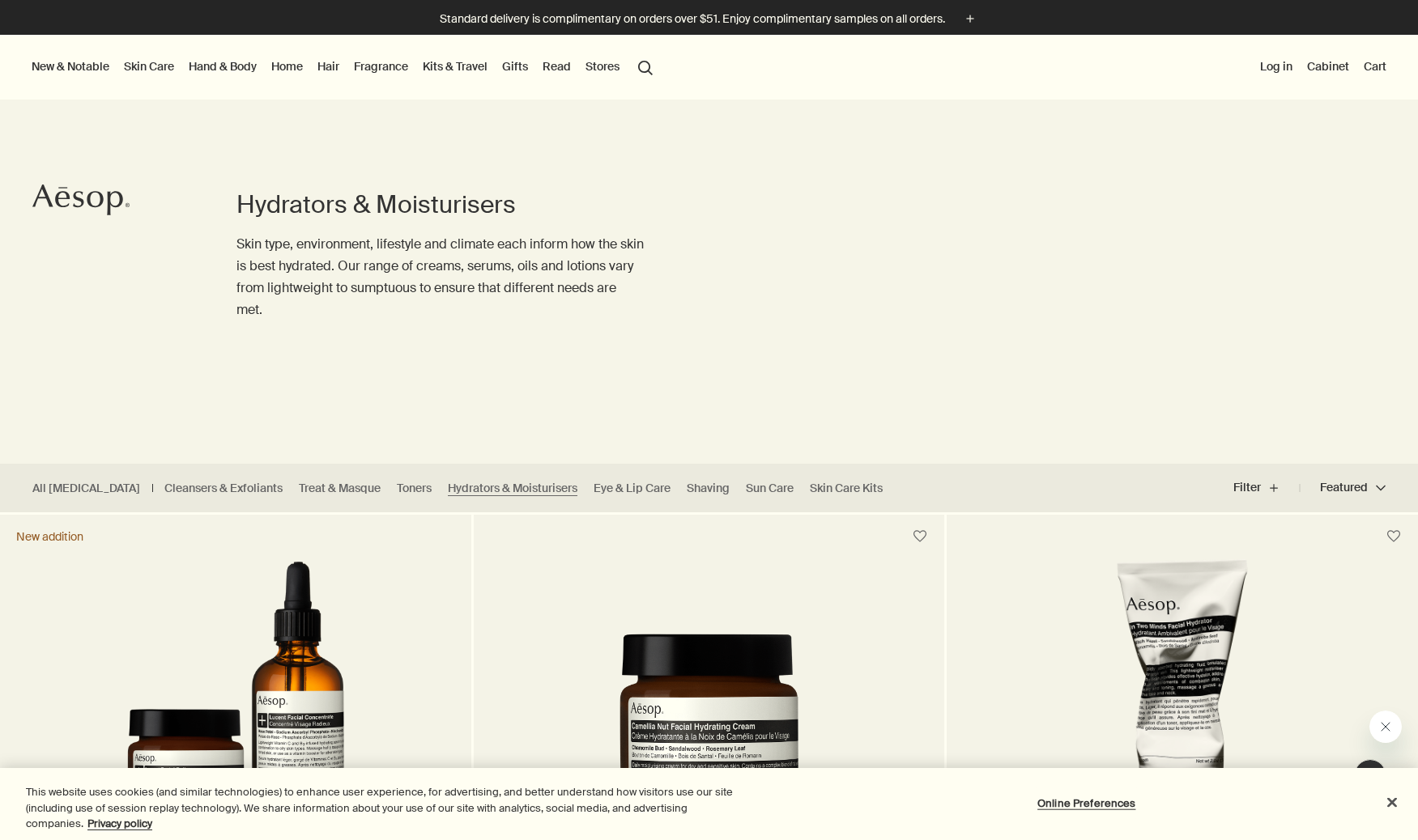
click at [222, 66] on link "Hand & Body" at bounding box center [223, 66] width 75 height 21
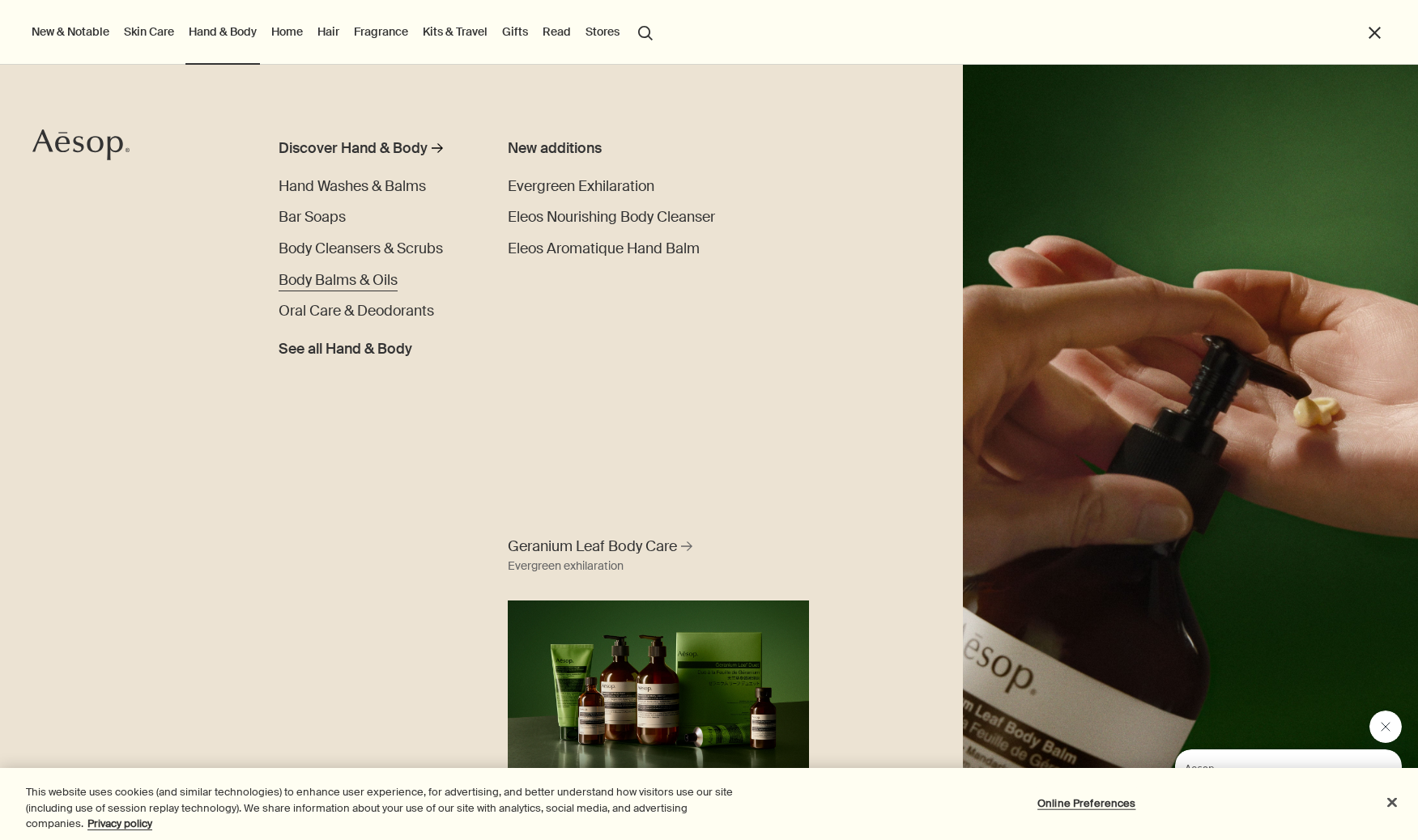
click at [376, 283] on span "Body Balms & Oils" at bounding box center [338, 280] width 119 height 19
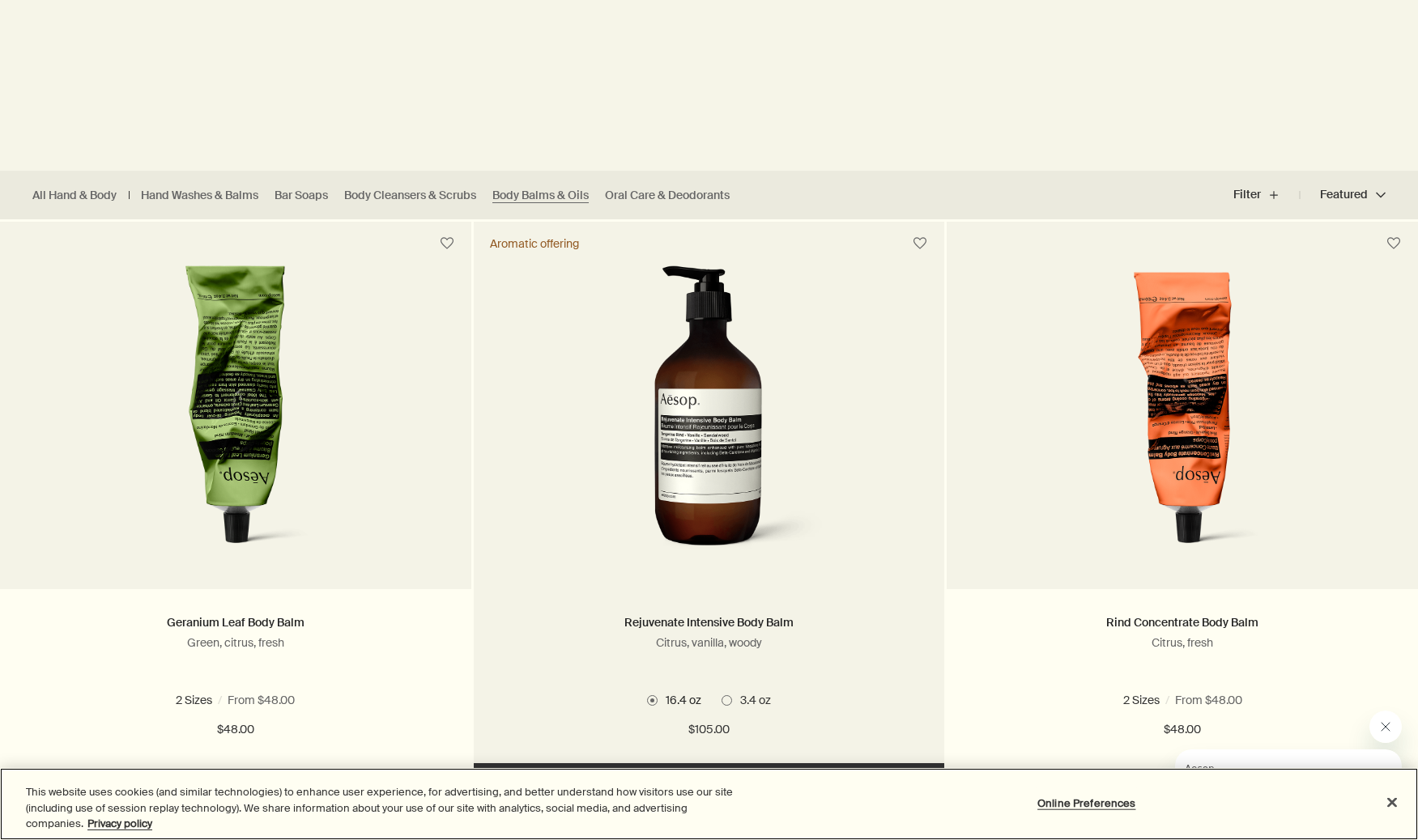
scroll to position [316, 0]
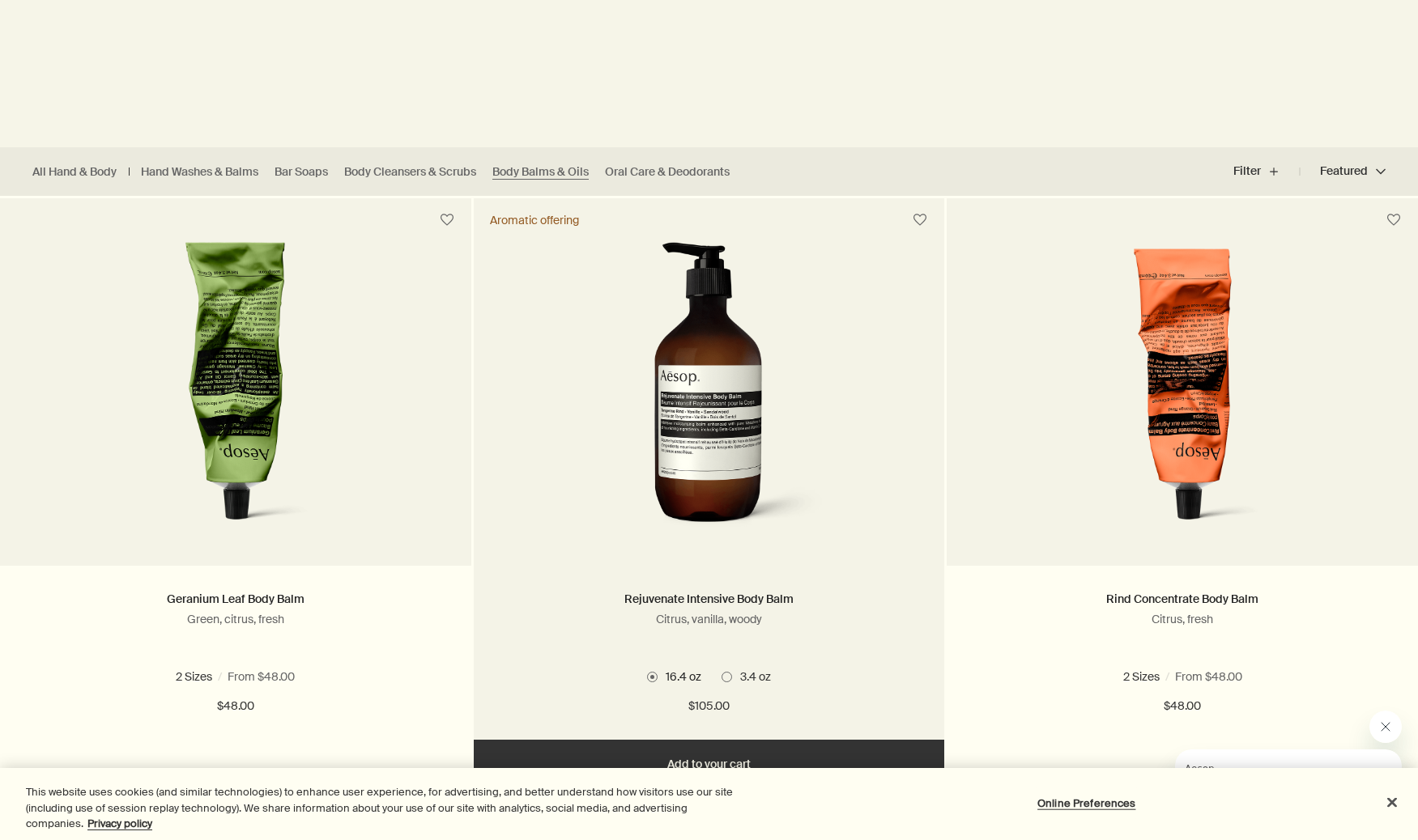
click at [712, 760] on button "Add Add to your cart" at bounding box center [709, 764] width 471 height 49
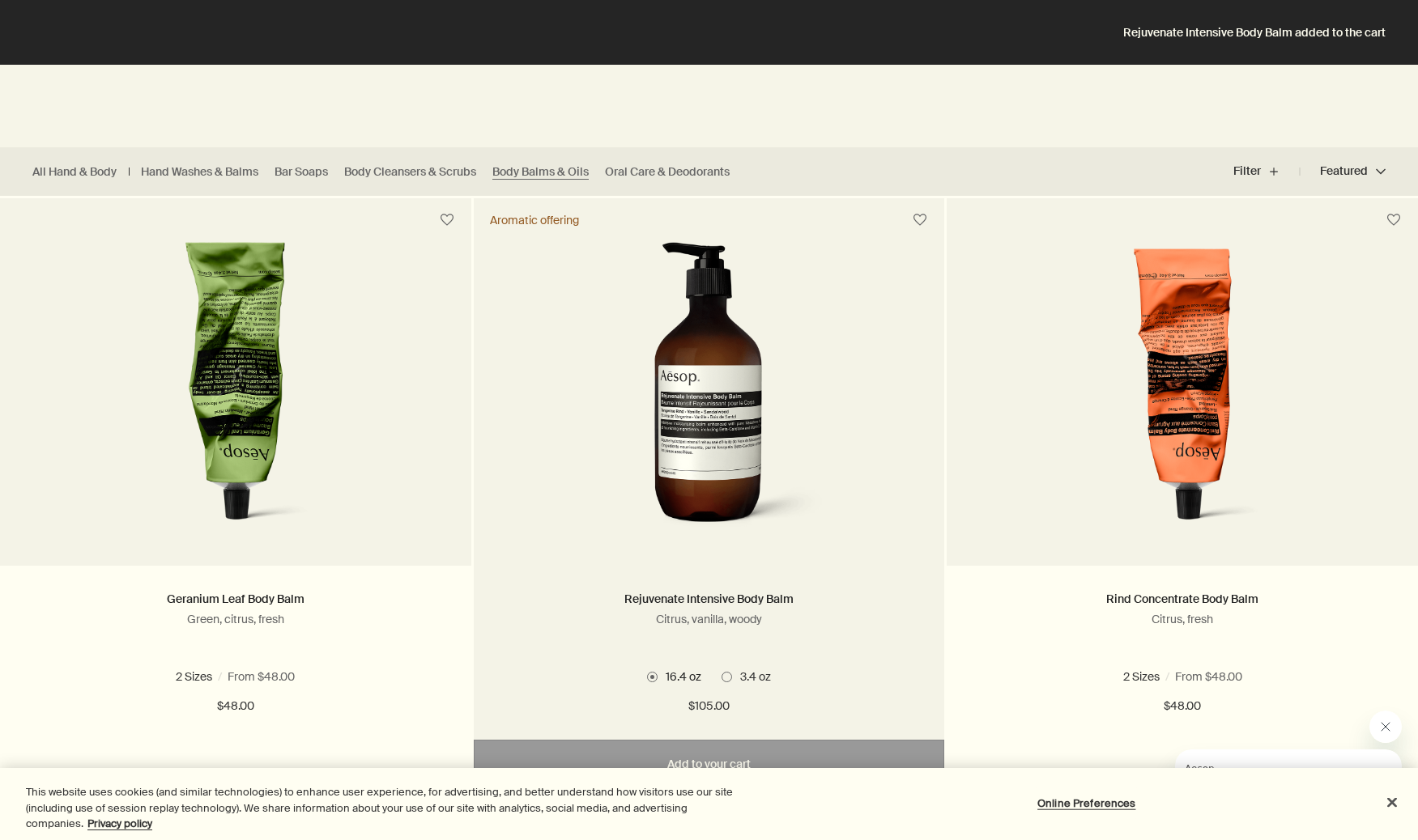
click at [556, 219] on div "Aromatic offering" at bounding box center [534, 220] width 89 height 14
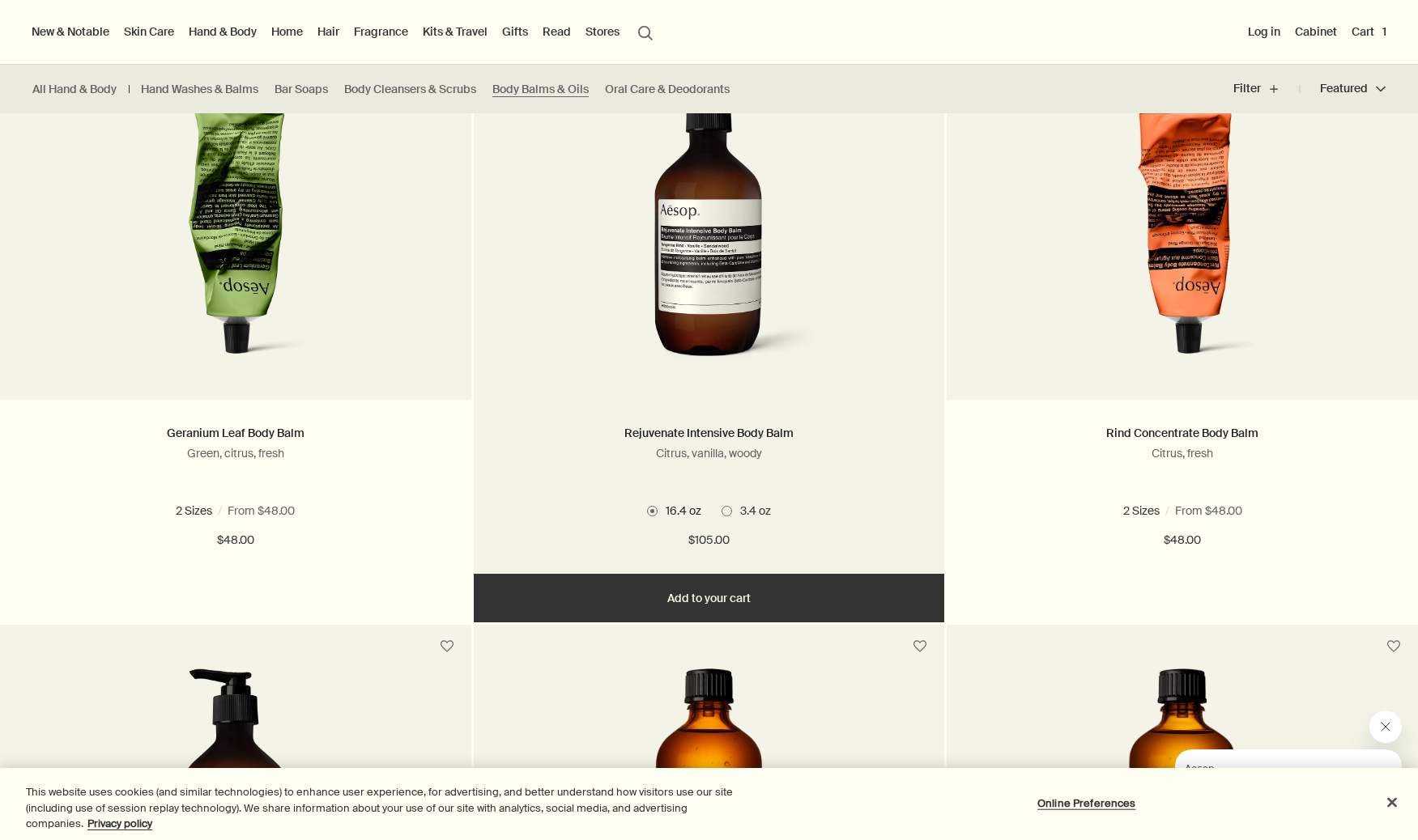
scroll to position [454, 0]
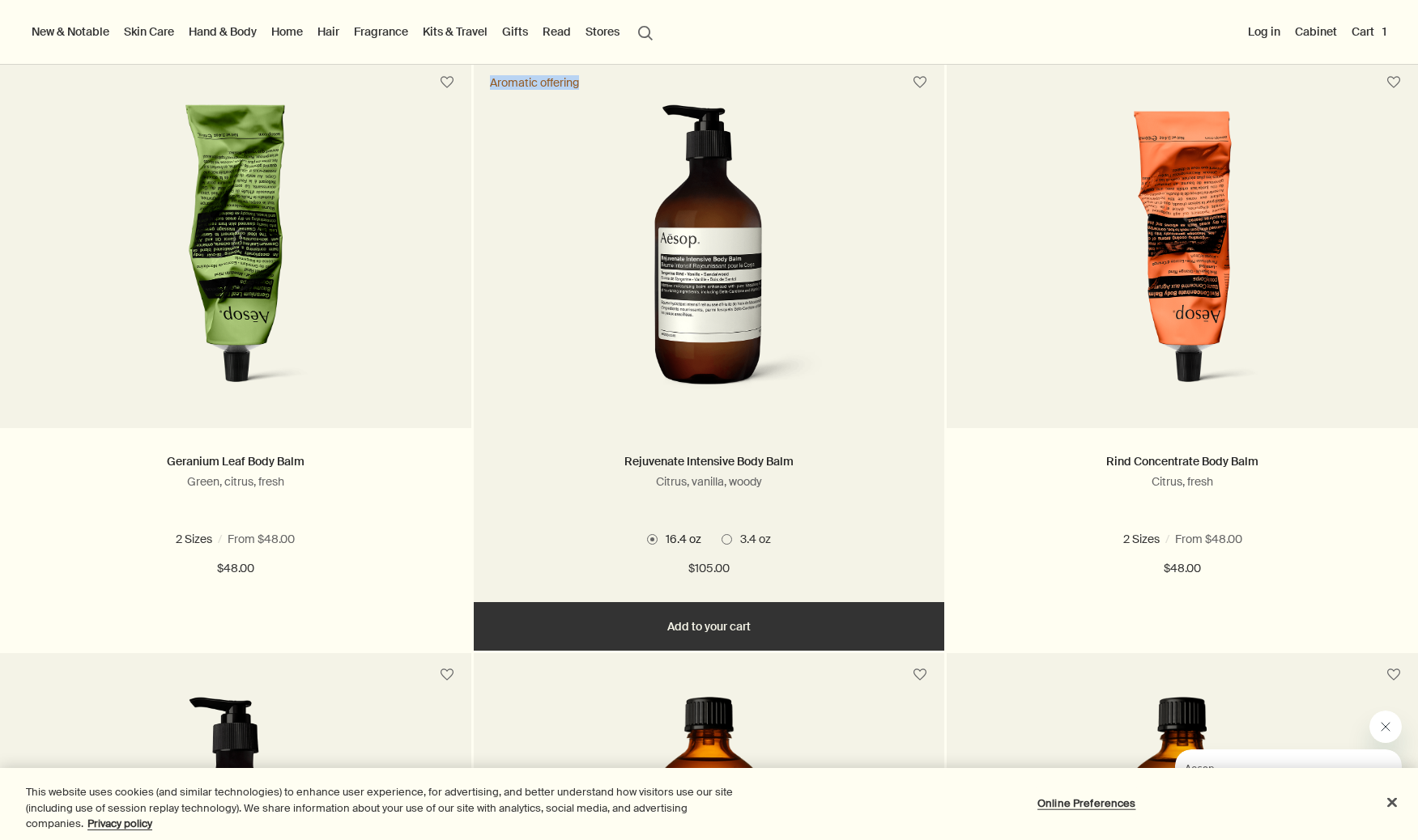
click at [721, 282] on img at bounding box center [709, 253] width 242 height 299
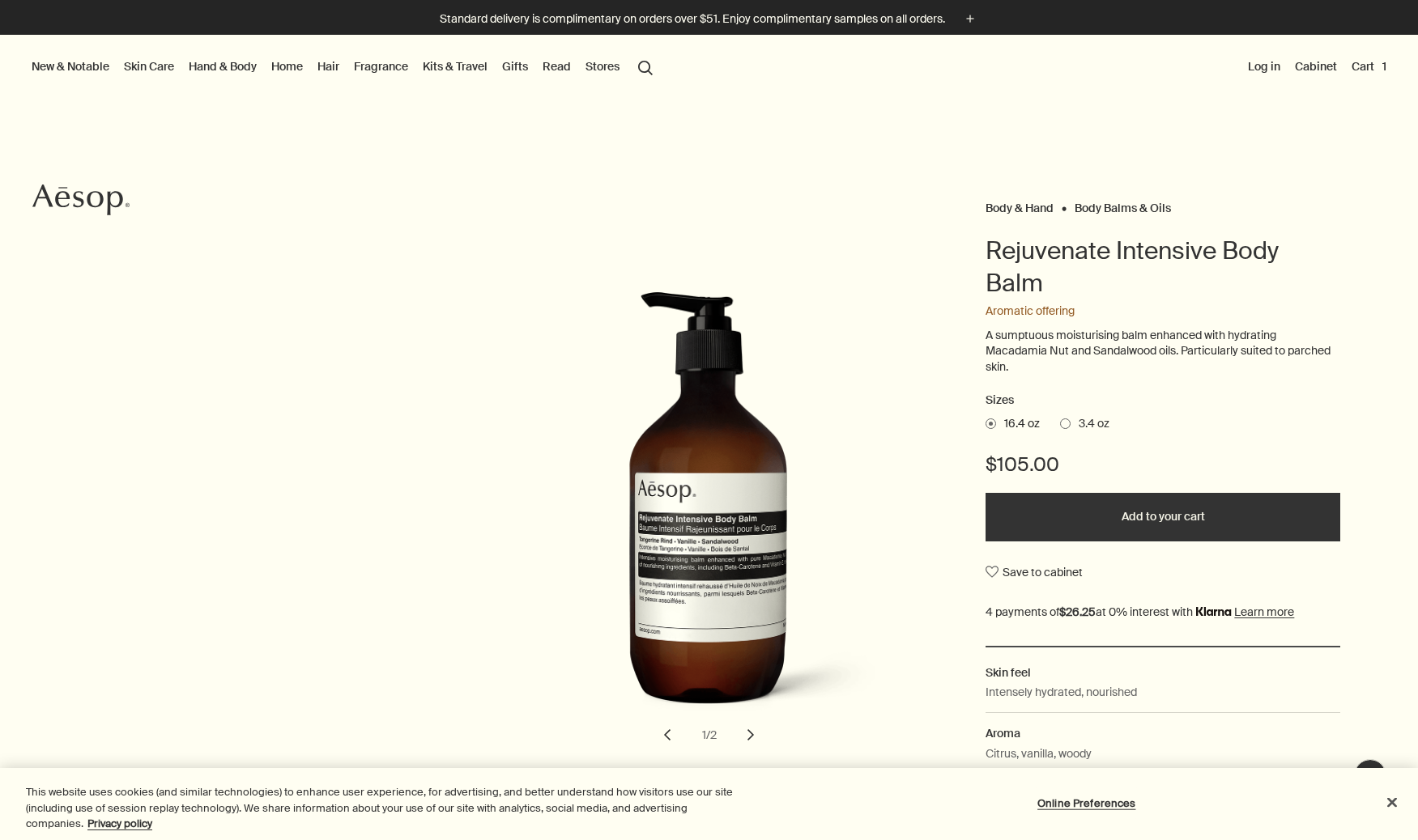
click at [1006, 314] on div "Aromatic offering" at bounding box center [1163, 312] width 355 height 16
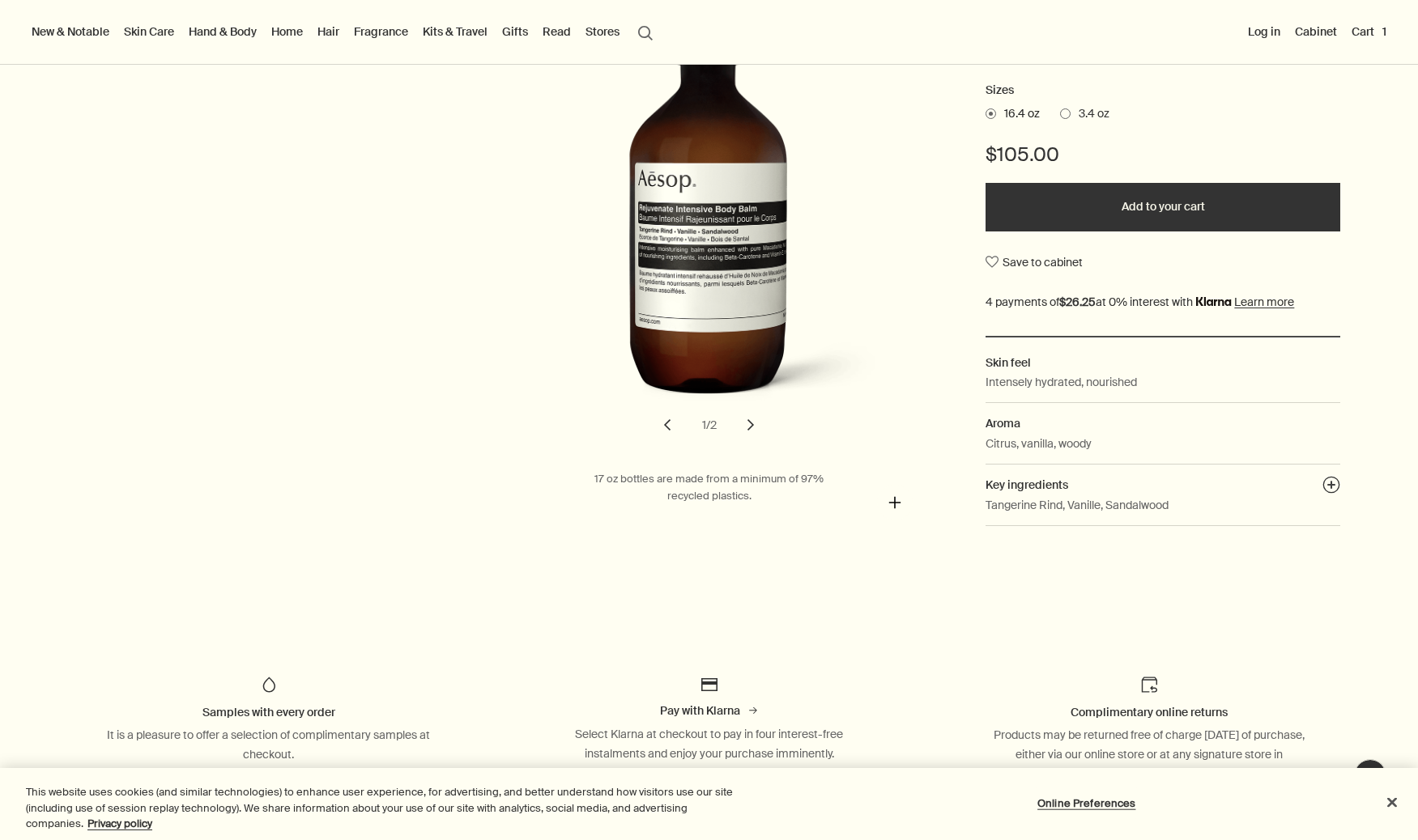
scroll to position [323, 0]
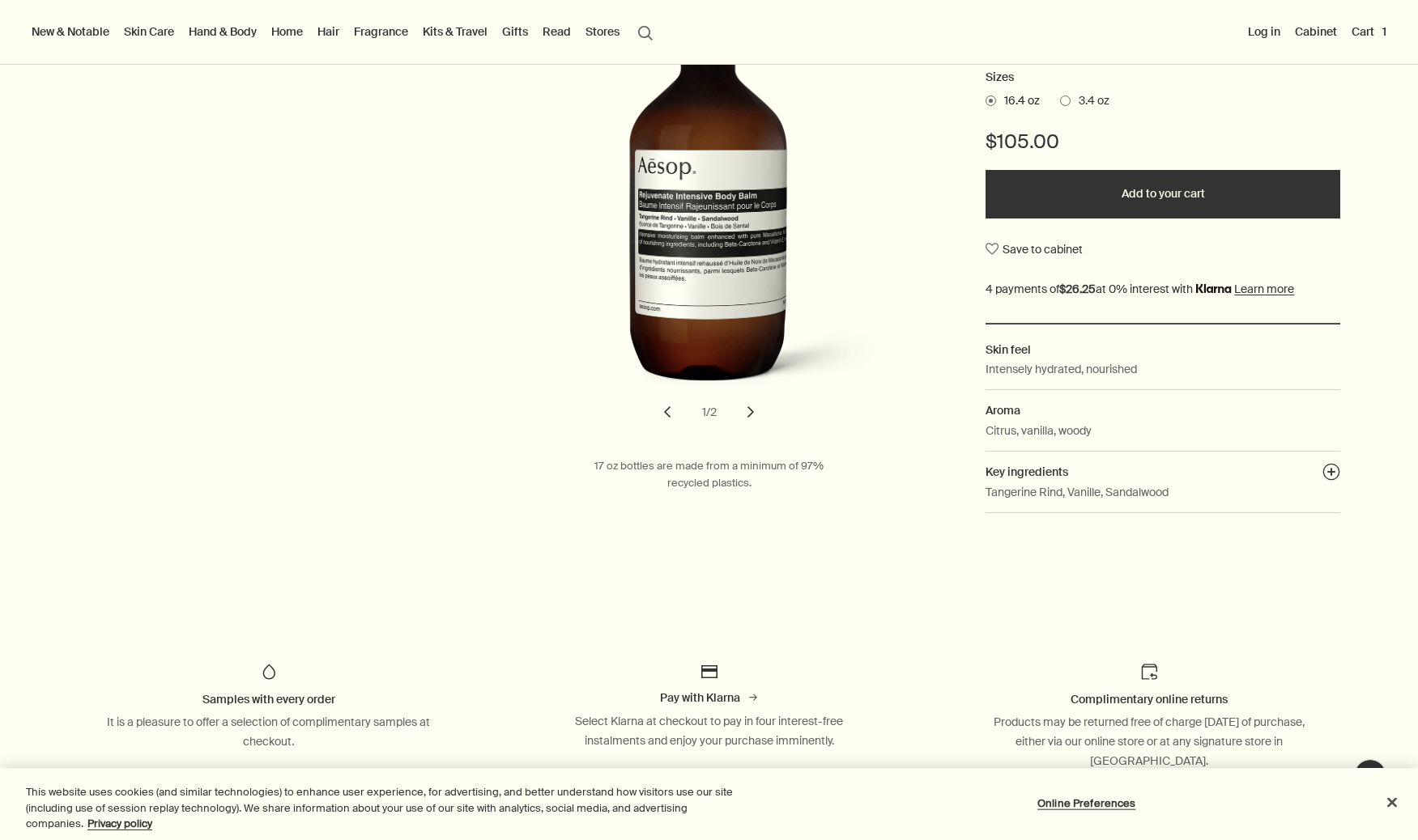
click at [753, 415] on button "chevron" at bounding box center [750, 411] width 35 height 35
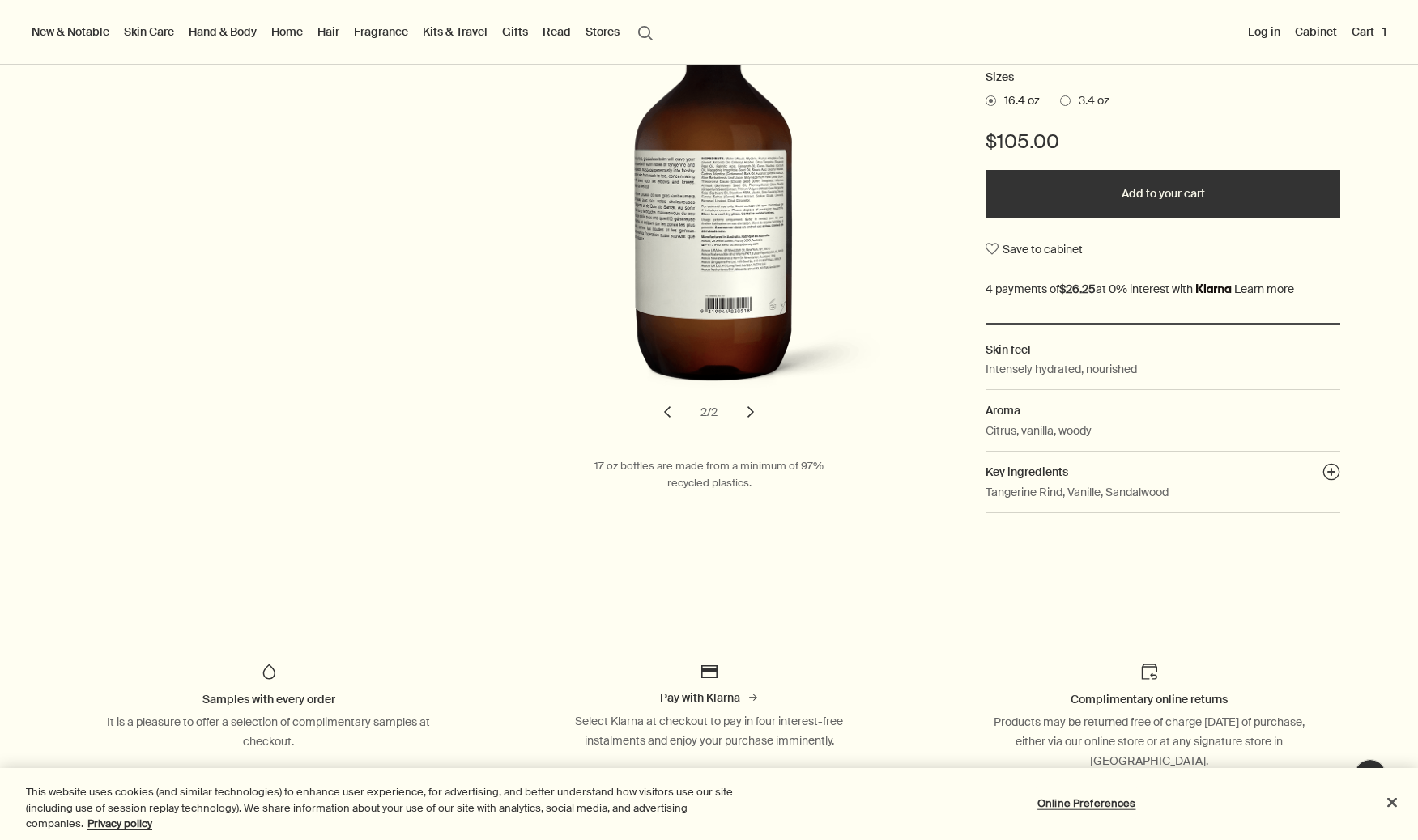
click at [753, 415] on button "chevron" at bounding box center [750, 411] width 35 height 35
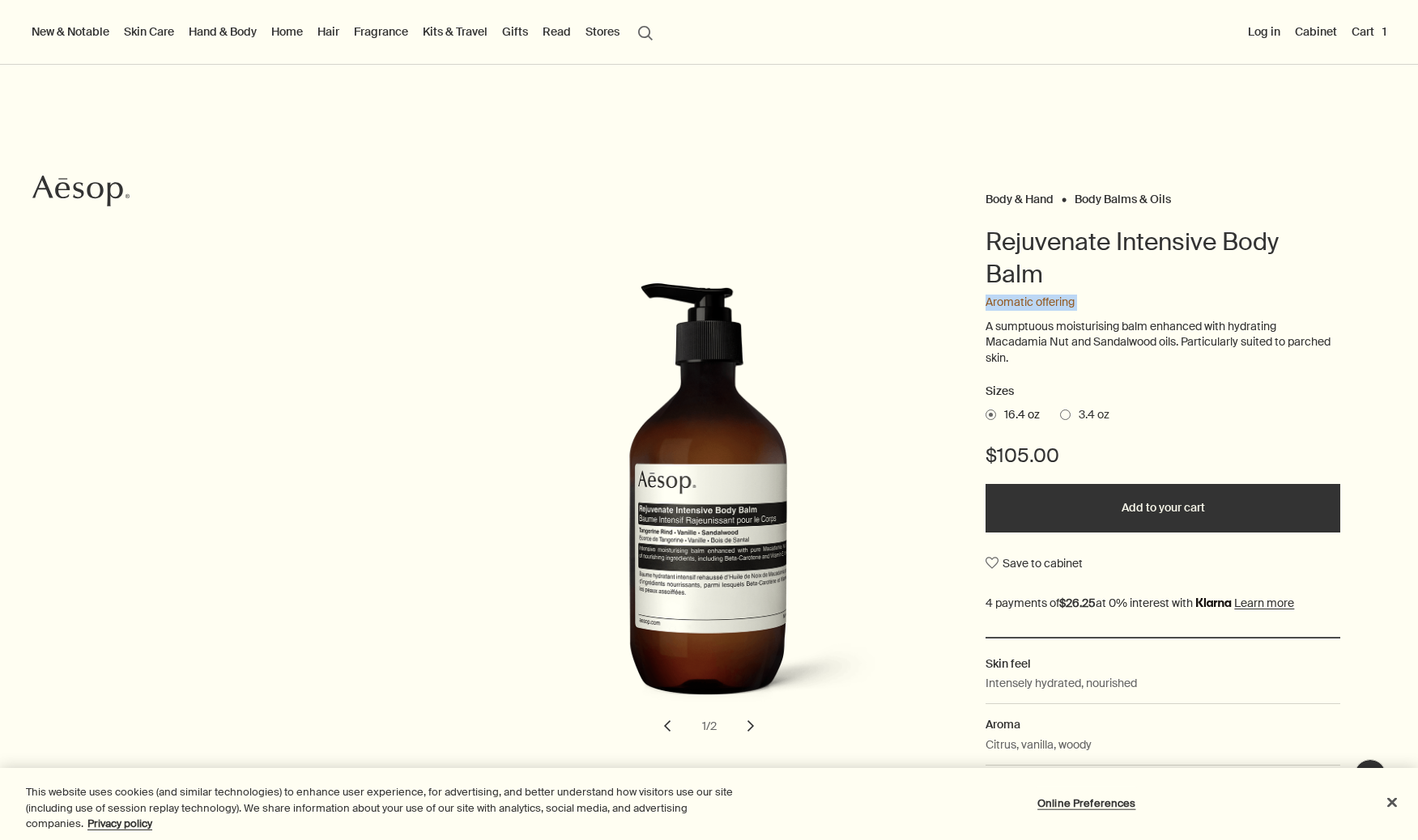
scroll to position [6, 0]
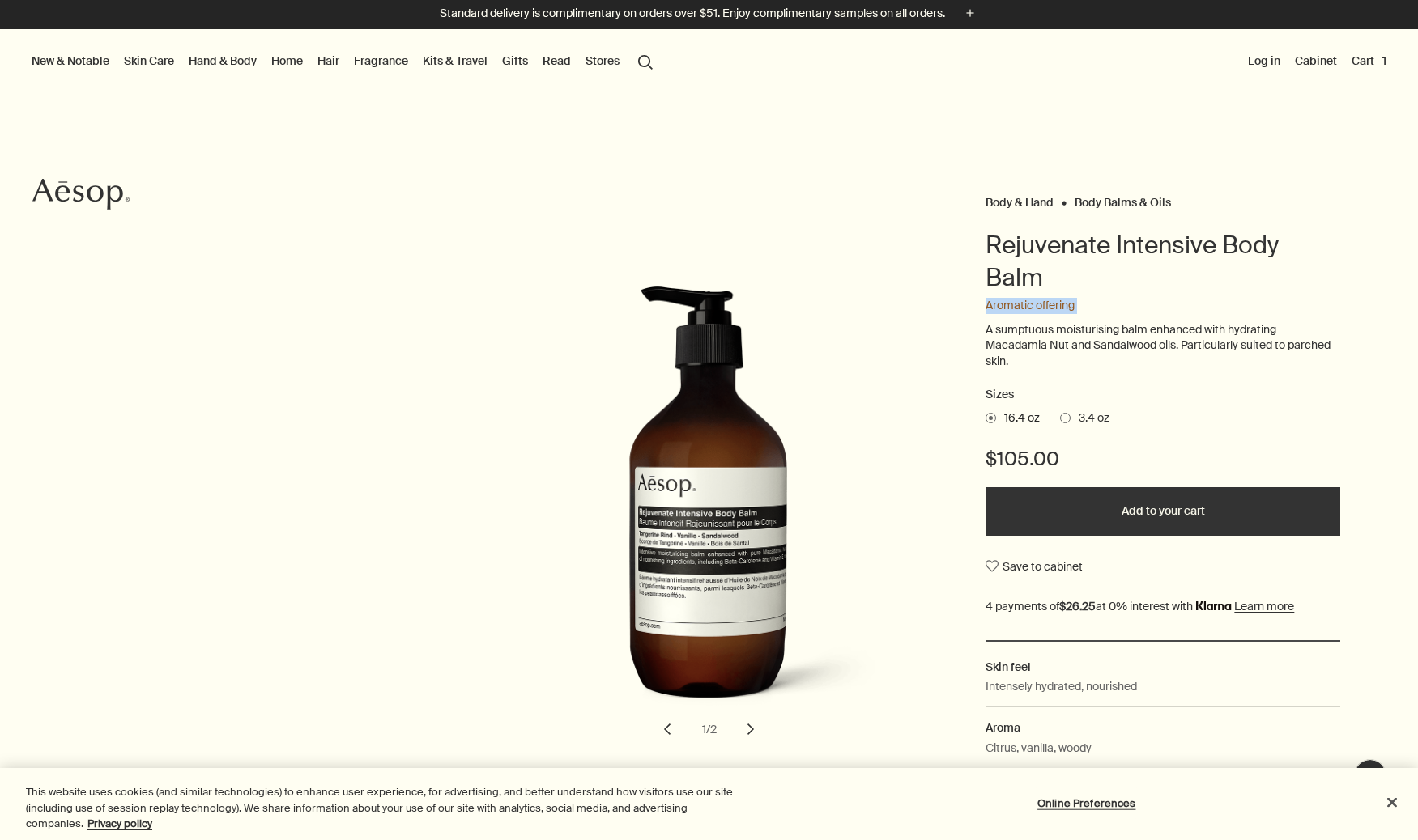
click at [1358, 62] on button "Cart 1" at bounding box center [1368, 61] width 41 height 21
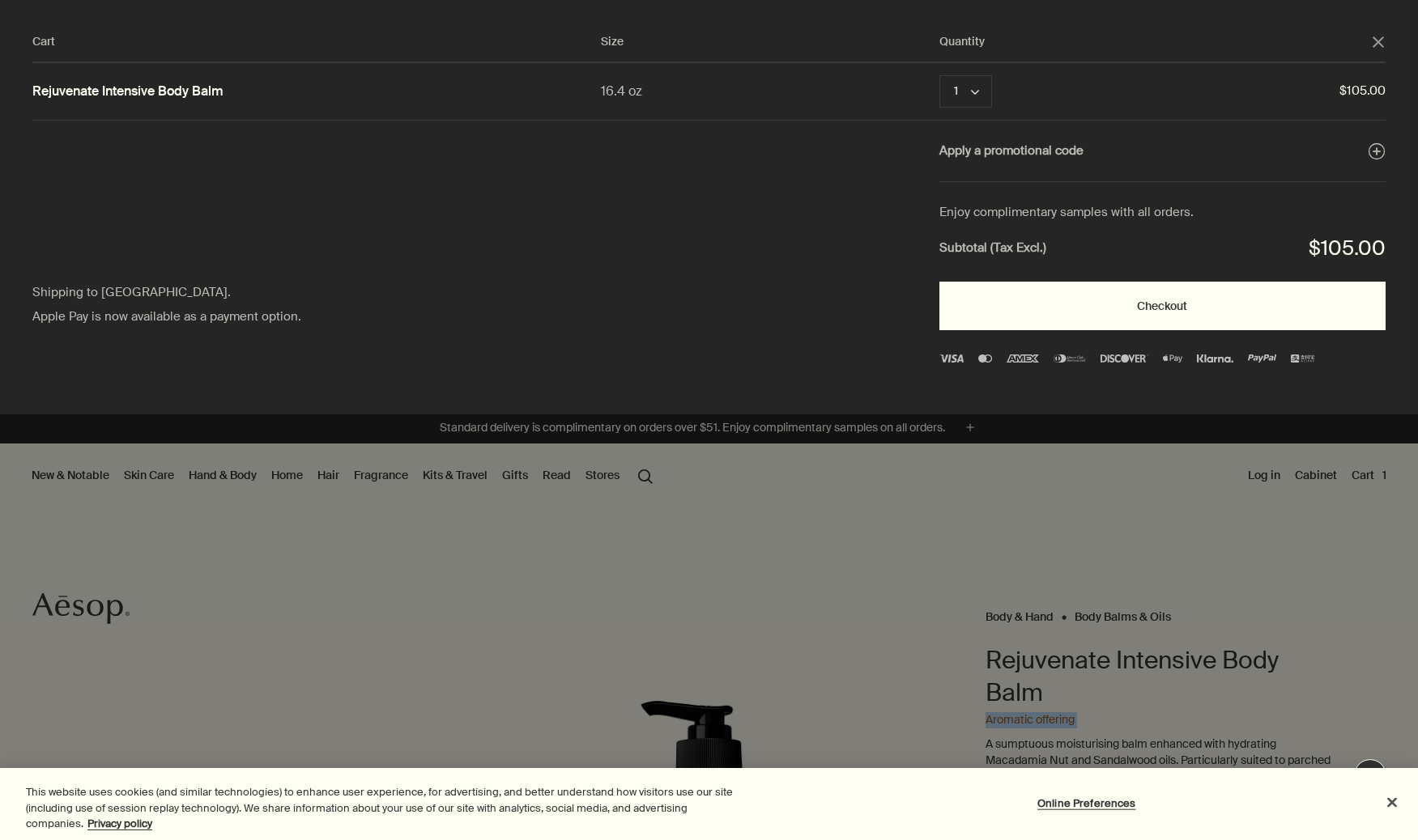
click at [1086, 305] on button "Checkout" at bounding box center [1162, 306] width 447 height 49
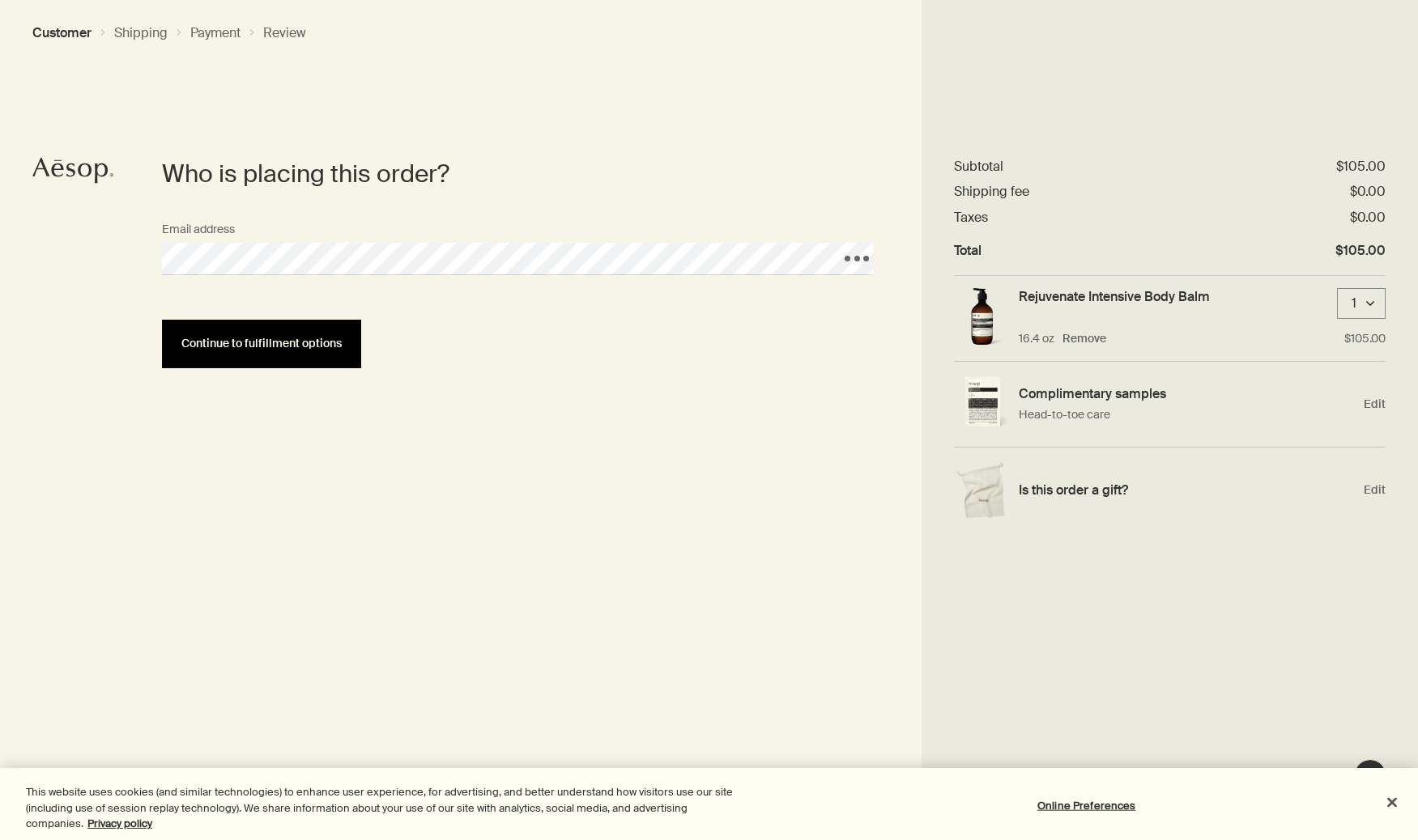
click at [323, 333] on button "Continue to fulfillment options" at bounding box center [261, 343] width 199 height 49
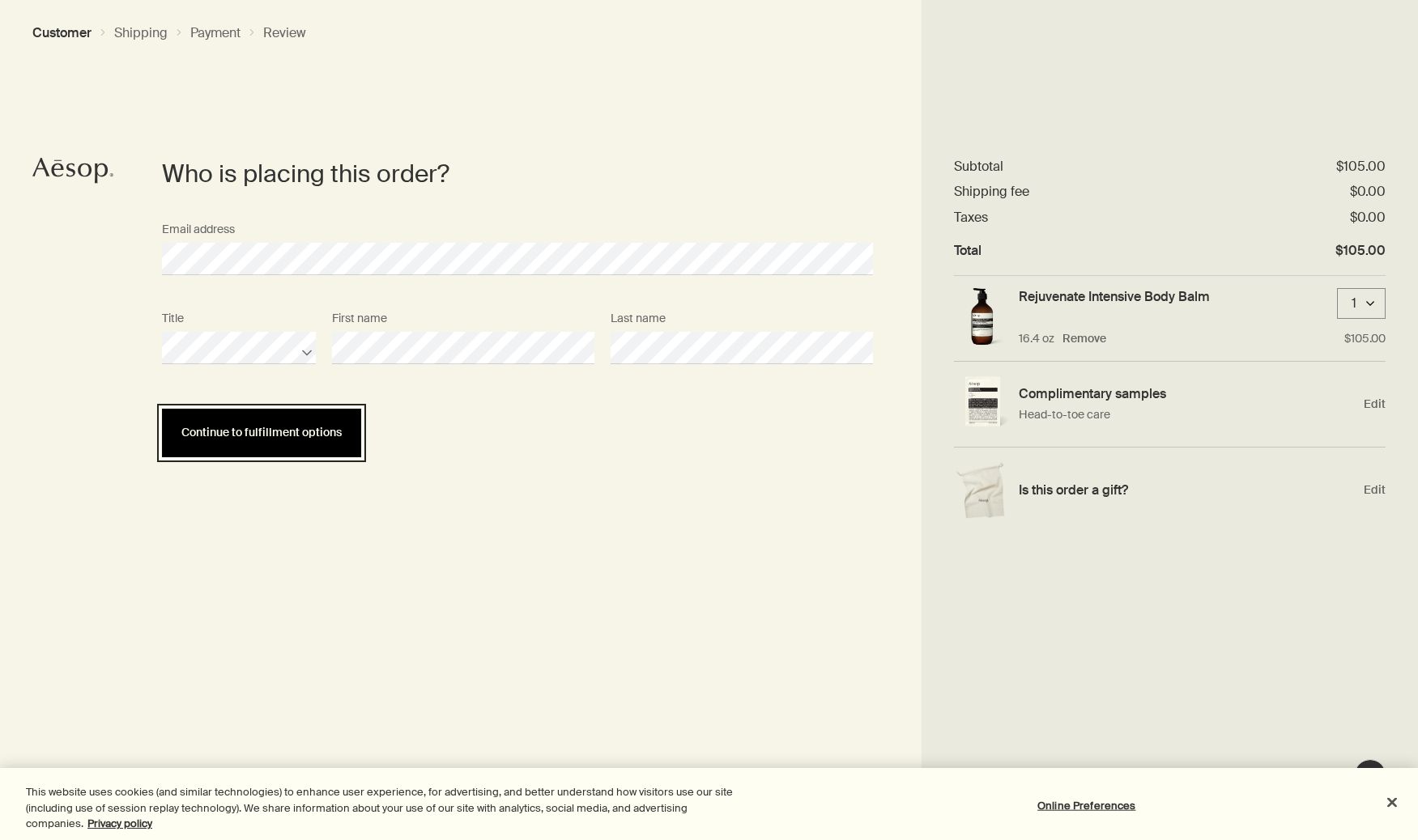
click at [240, 448] on button "Continue to fulfillment options" at bounding box center [261, 433] width 199 height 49
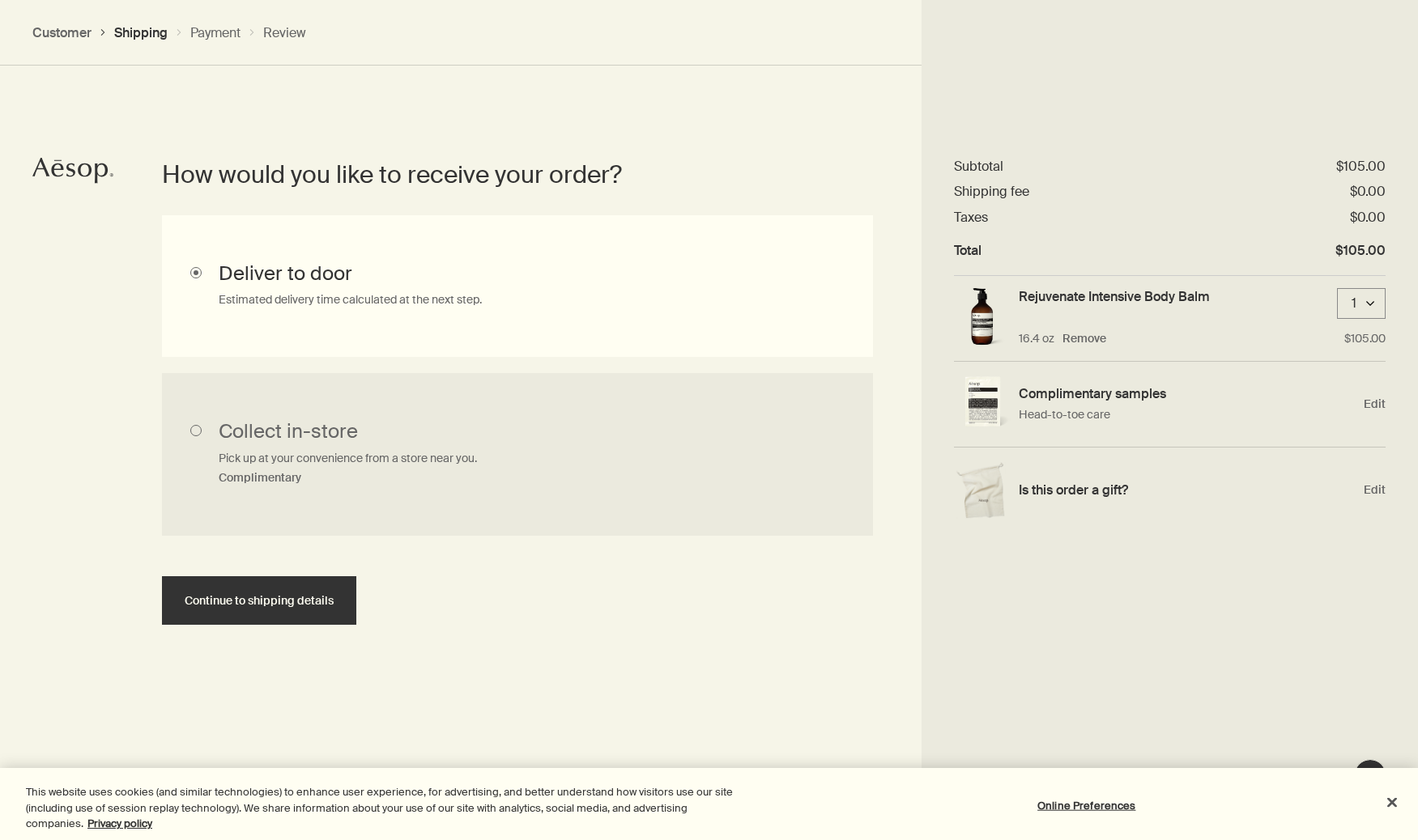
scroll to position [362, 0]
click at [273, 596] on span "Continue to shipping details" at bounding box center [259, 600] width 149 height 12
select select "US"
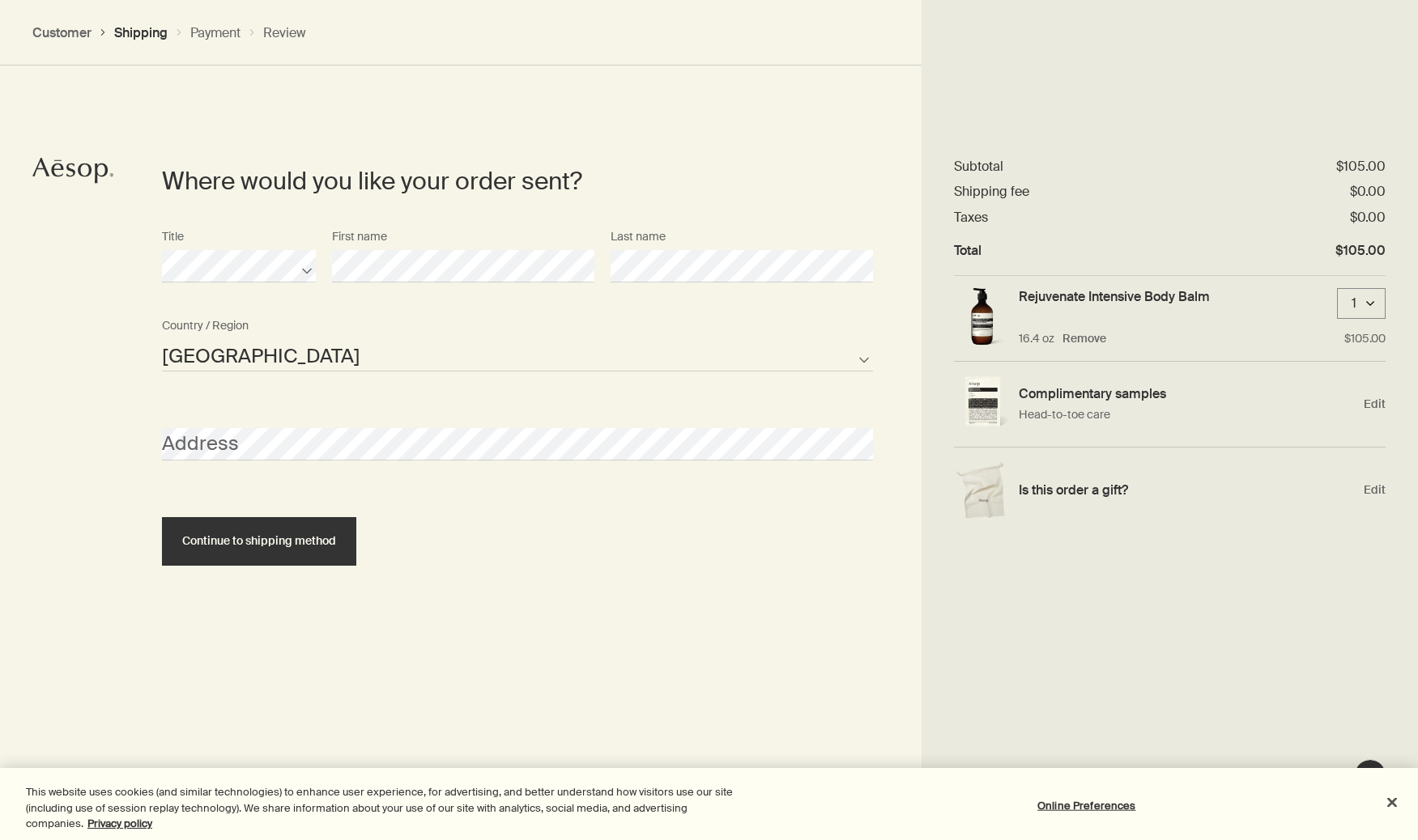
scroll to position [700, 0]
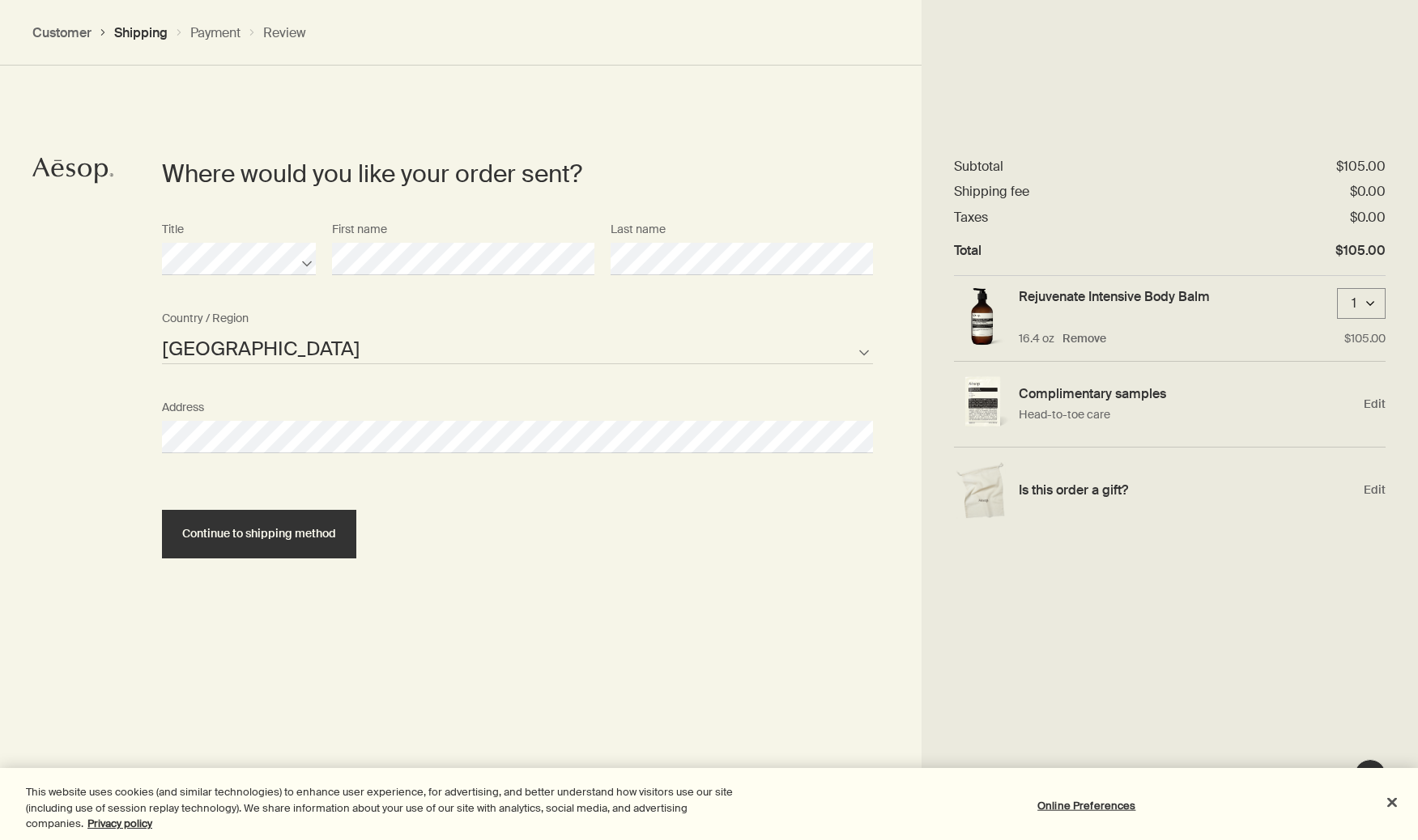
select select "US"
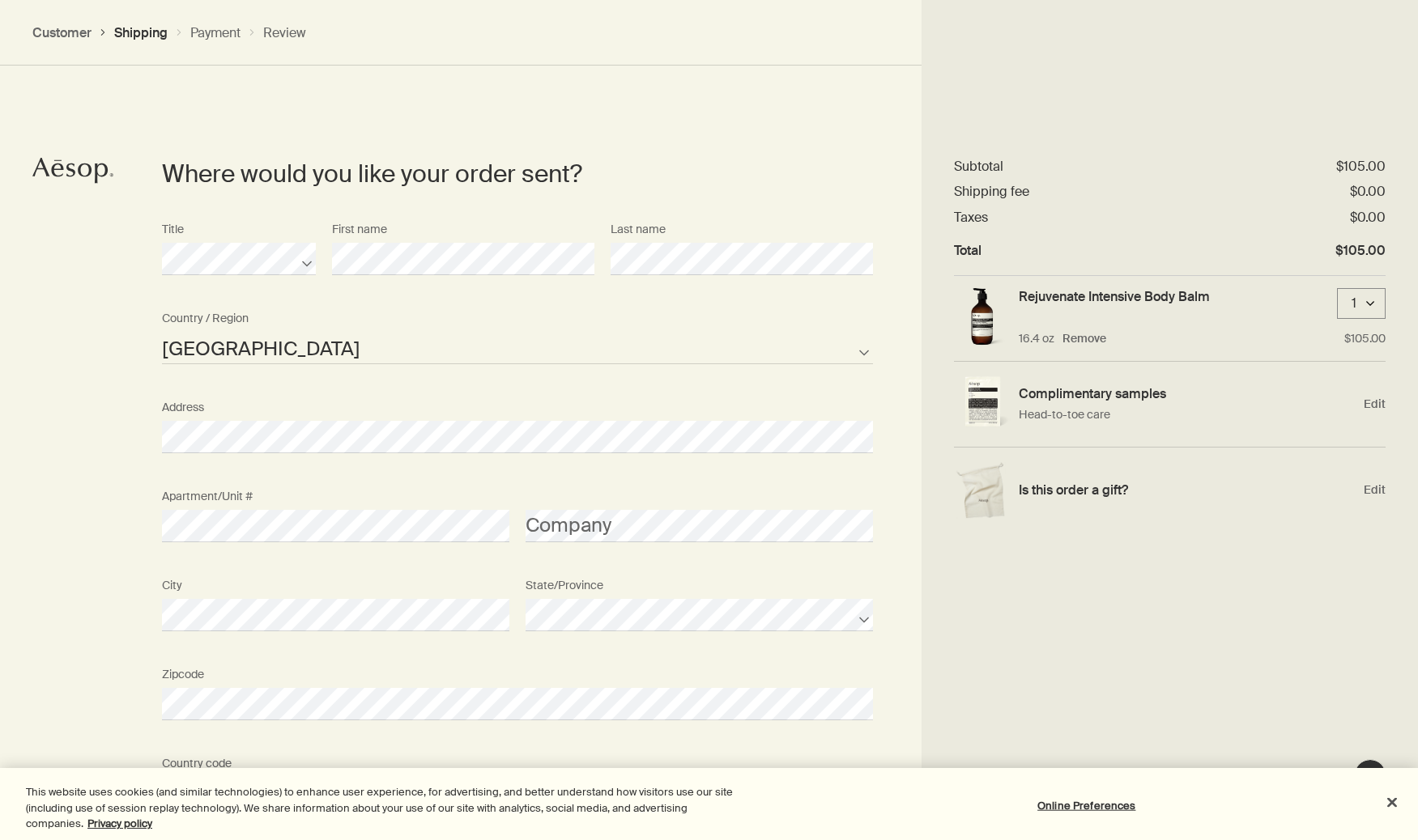
click at [88, 577] on div "Where would you like your order sent? Title First name Last name [GEOGRAPHIC_DA…" at bounding box center [709, 536] width 1418 height 972
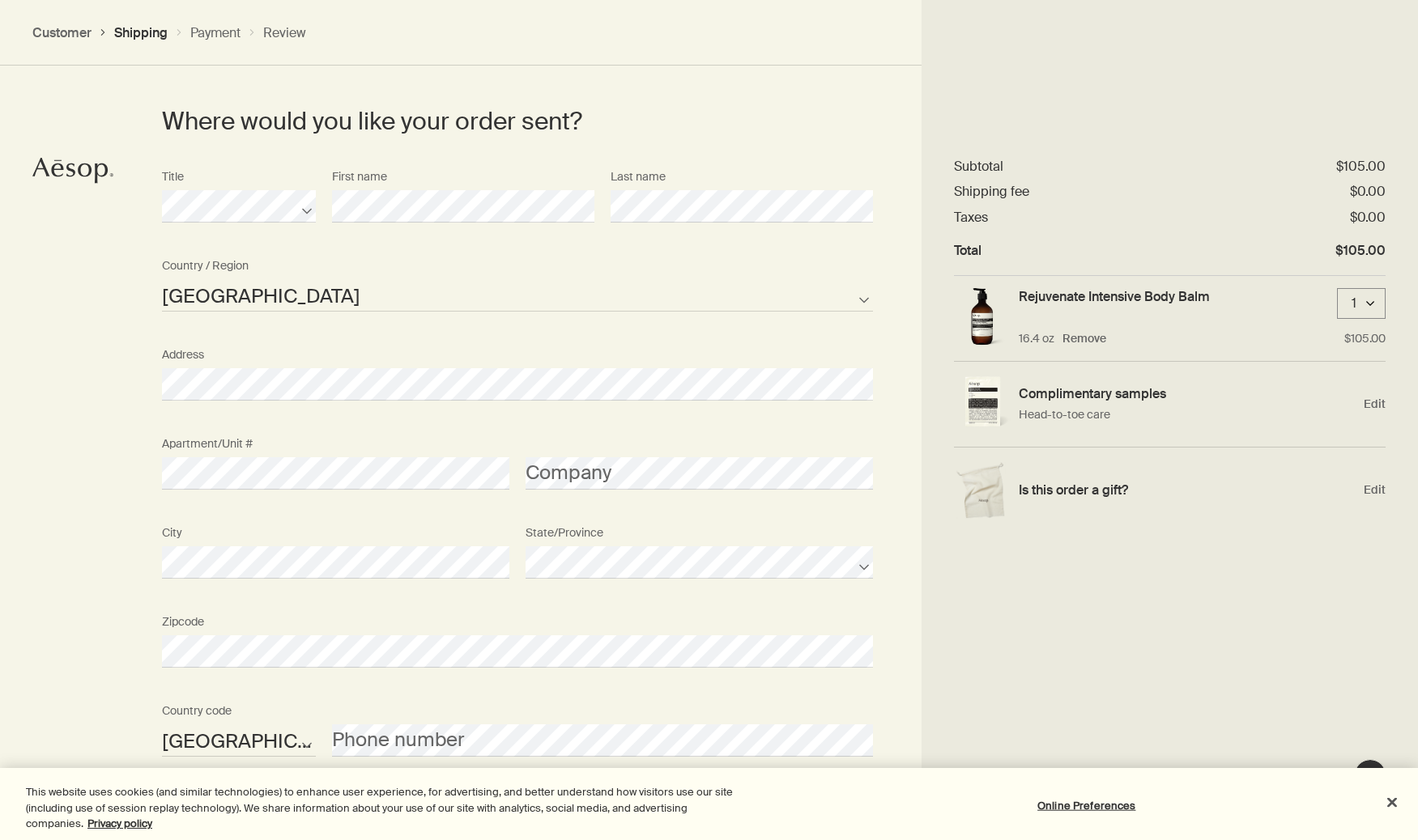
scroll to position [881, 0]
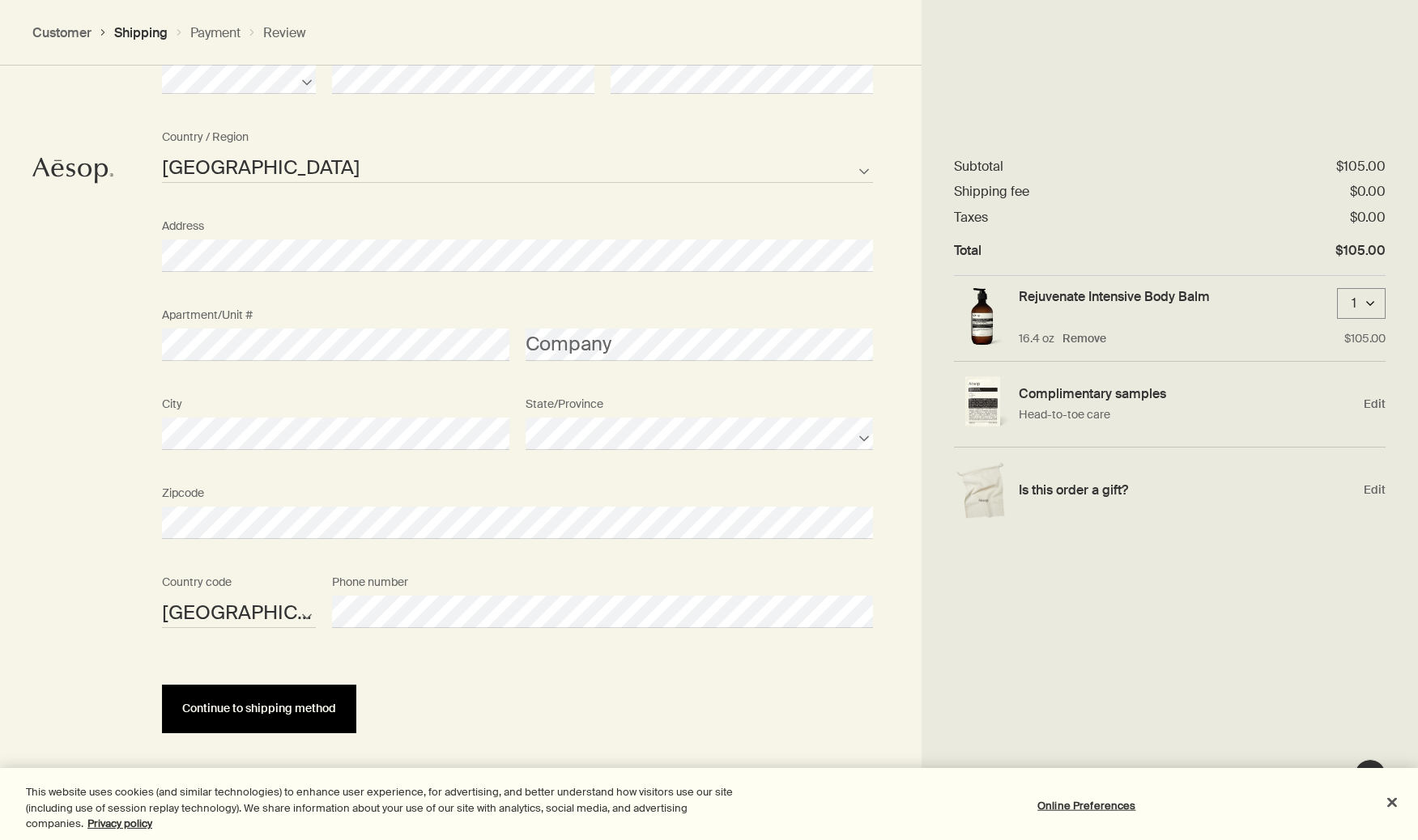
click at [278, 715] on button "Continue to shipping method" at bounding box center [258, 708] width 194 height 49
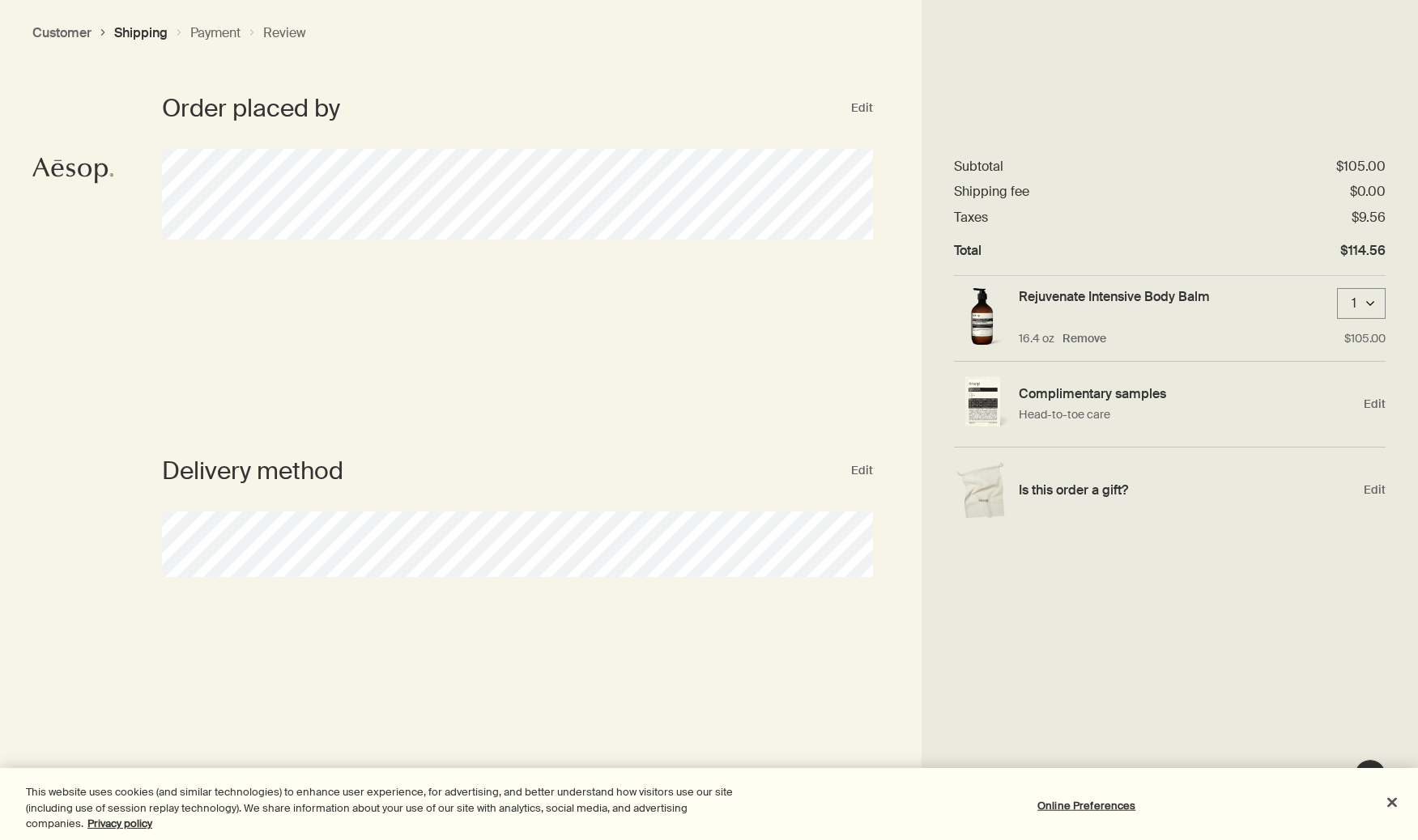
scroll to position [0, 0]
